Goal: Use online tool/utility: Use online tool/utility

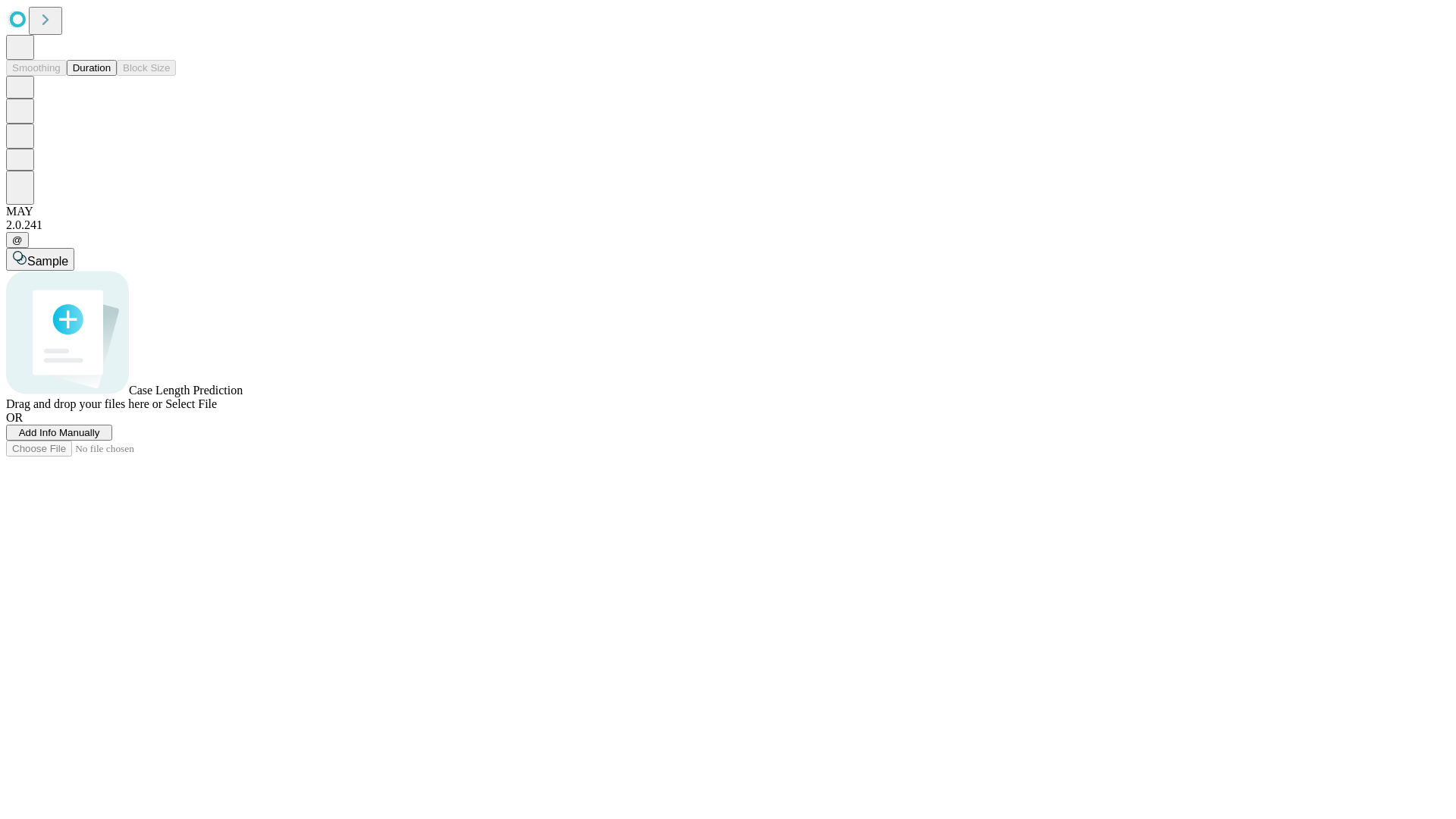
click at [111, 76] on button "Duration" at bounding box center [92, 68] width 50 height 16
click at [68, 255] on span "Sample" at bounding box center [48, 261] width 41 height 13
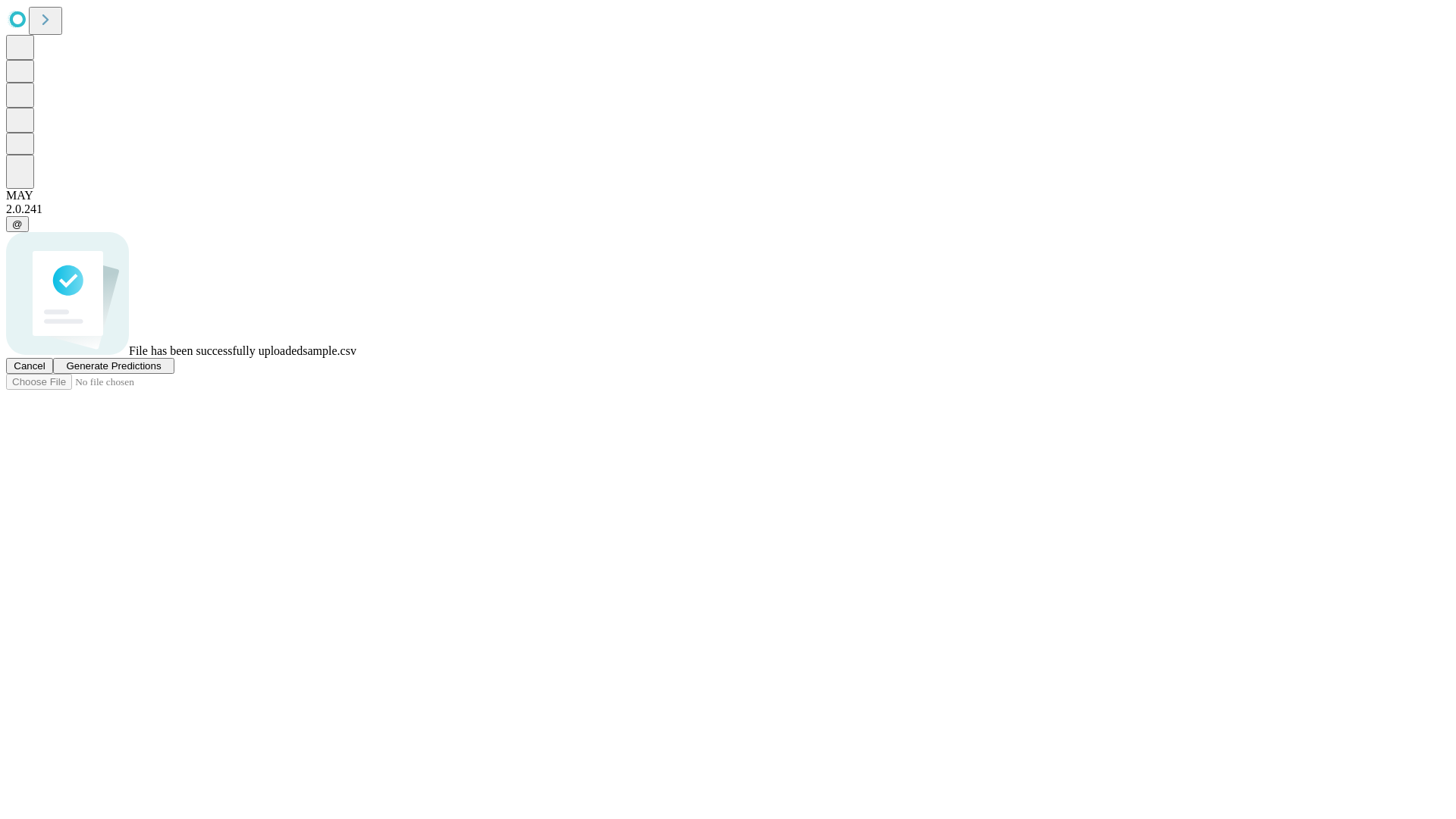
click at [161, 372] on span "Generate Predictions" at bounding box center [113, 366] width 95 height 11
